Goal: Find specific page/section: Find specific page/section

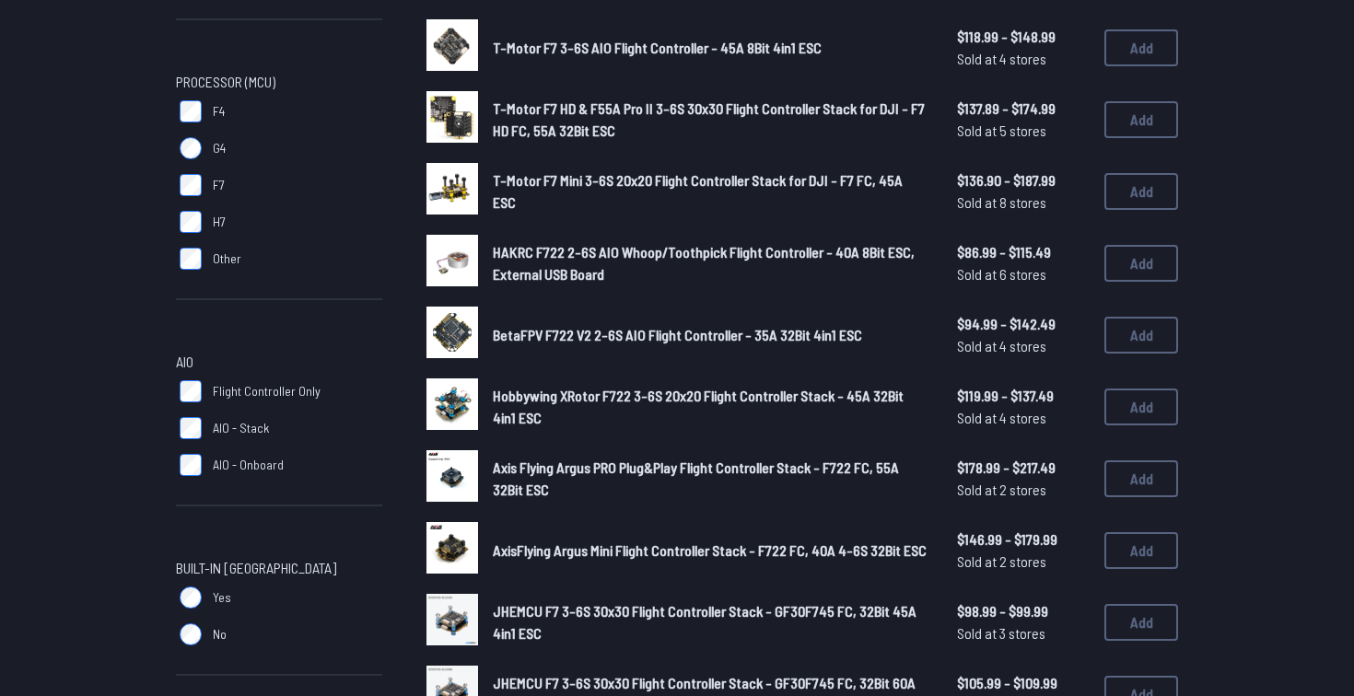
scroll to position [527, 0]
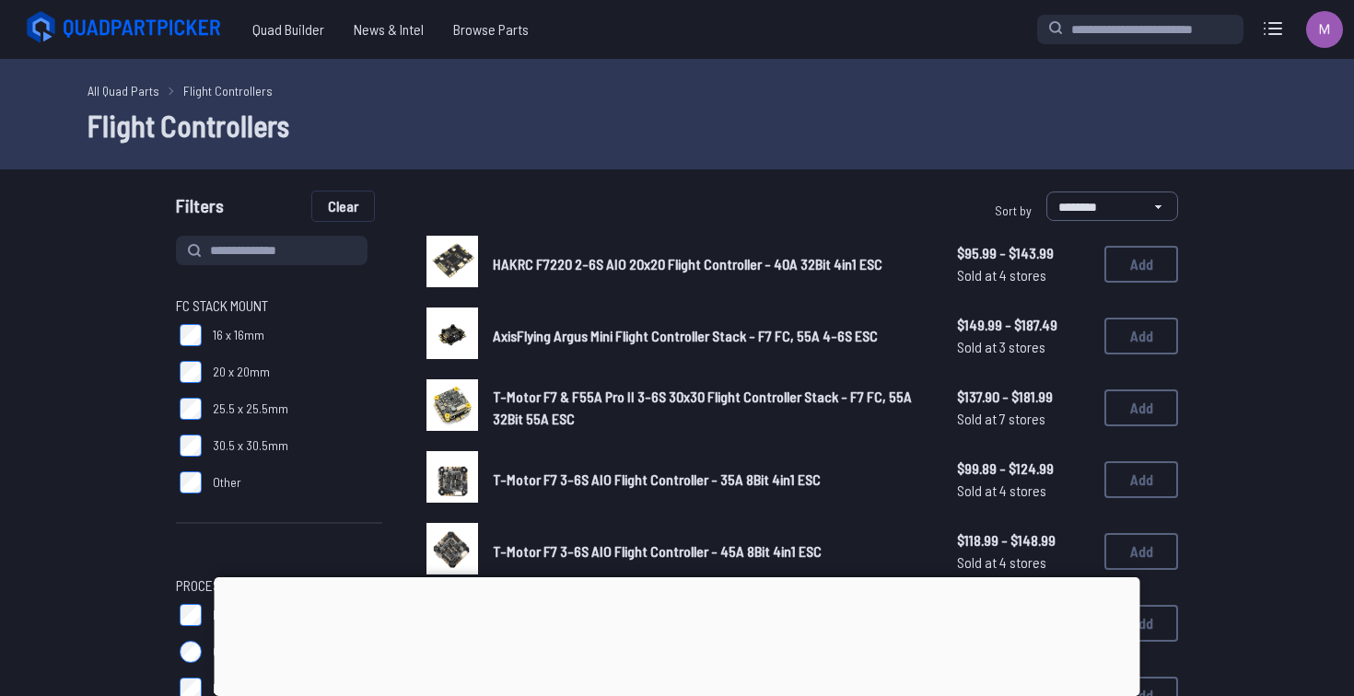
click at [359, 209] on button "Clear" at bounding box center [343, 206] width 62 height 29
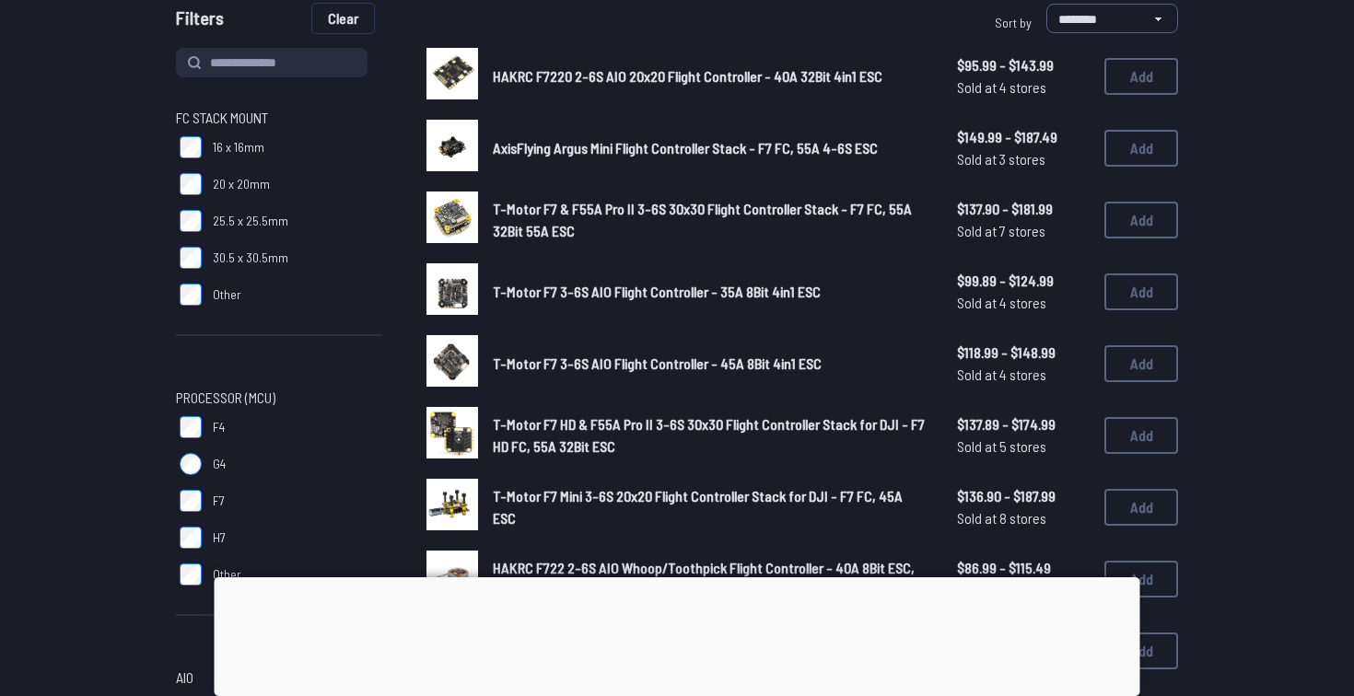
scroll to position [196, 0]
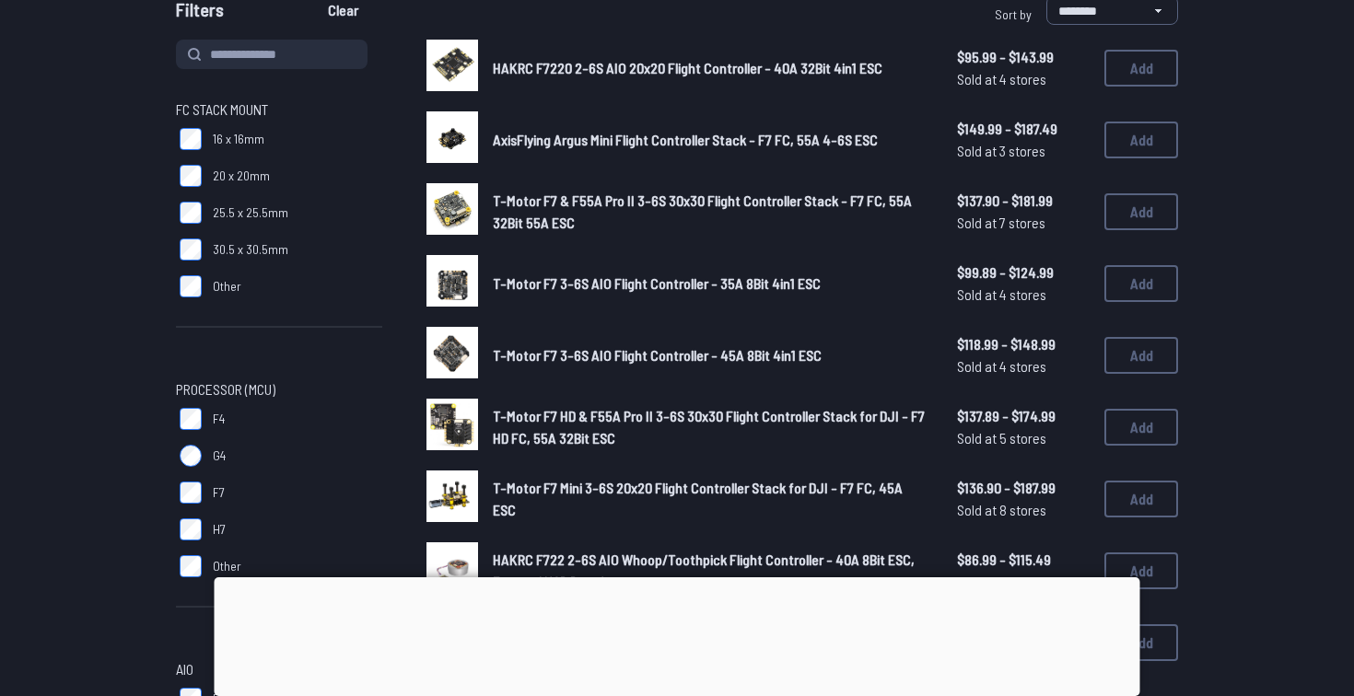
click at [657, 578] on div at bounding box center [678, 578] width 926 height 0
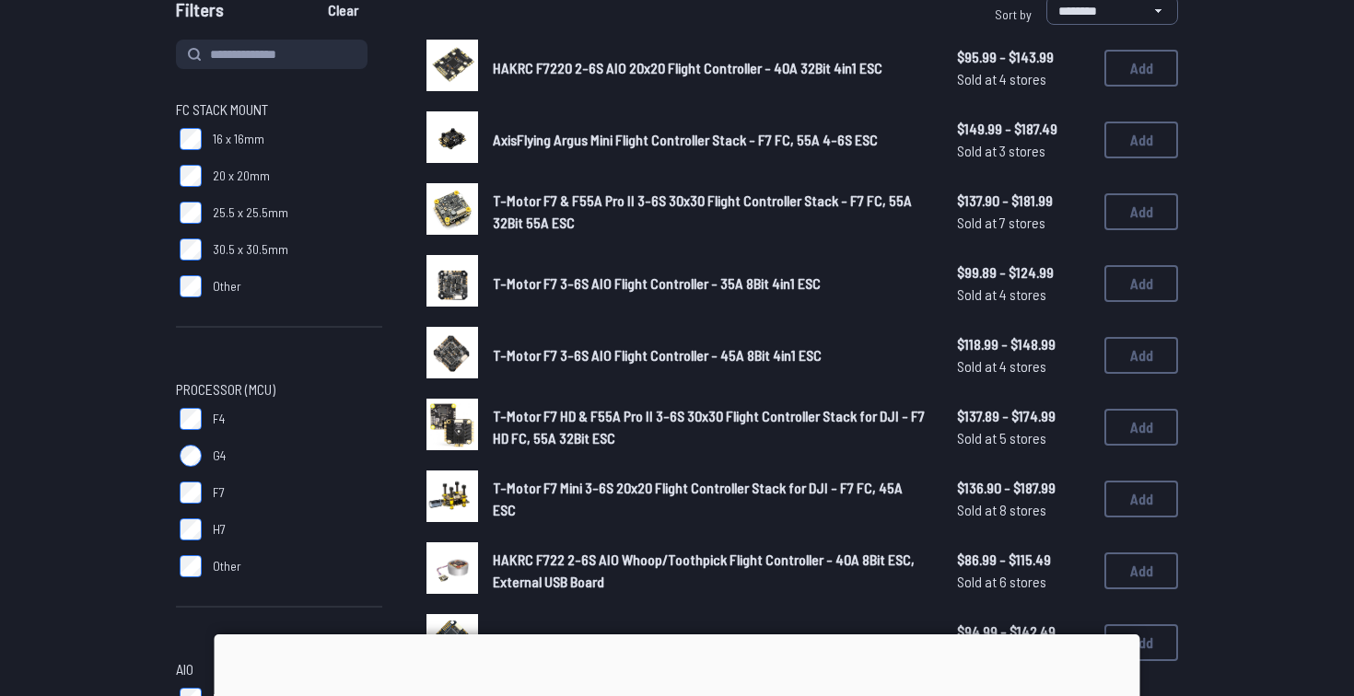
scroll to position [220, 0]
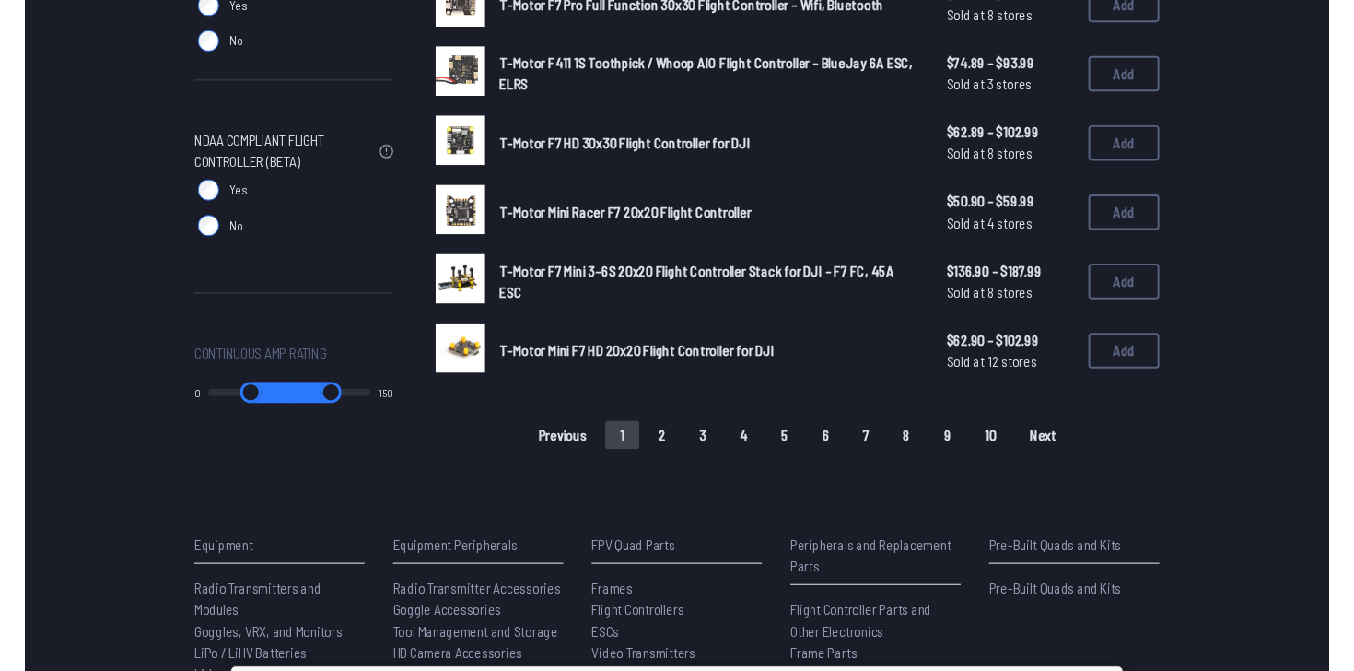
scroll to position [1269, 0]
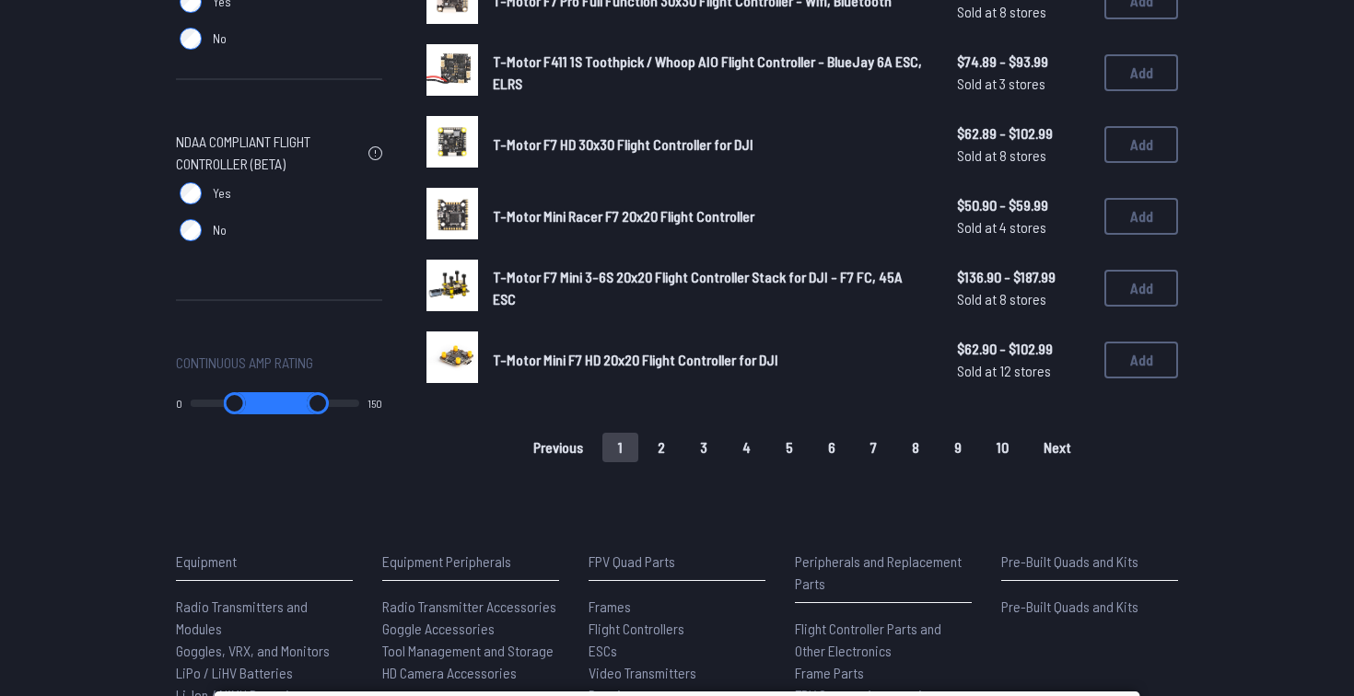
click at [668, 446] on button "2" at bounding box center [661, 447] width 39 height 29
